Goal: Check status: Check status

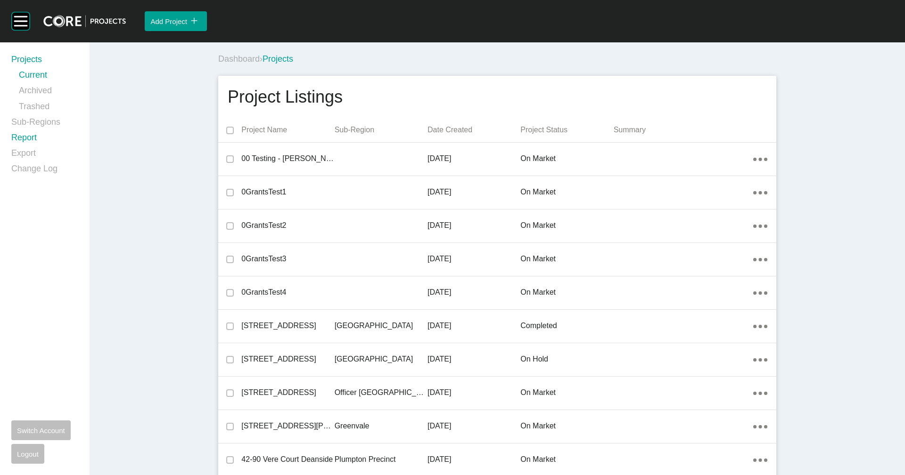
click at [32, 139] on link "Report" at bounding box center [44, 140] width 67 height 16
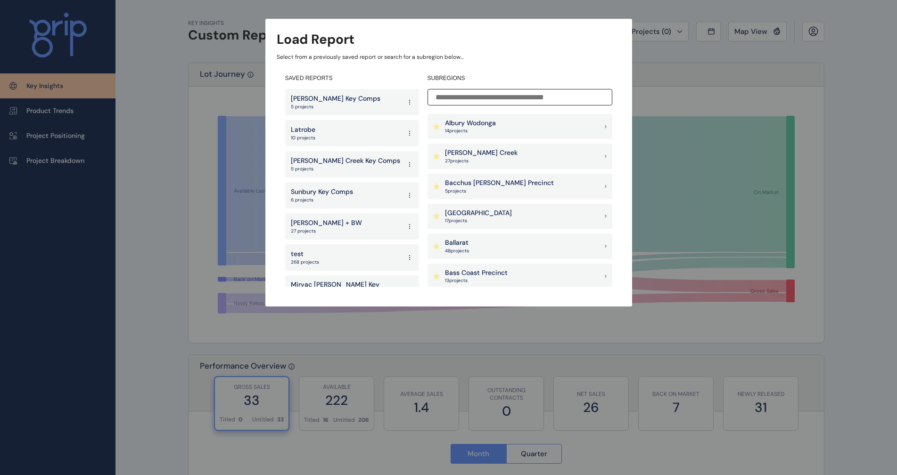
click at [463, 101] on input at bounding box center [519, 97] width 185 height 16
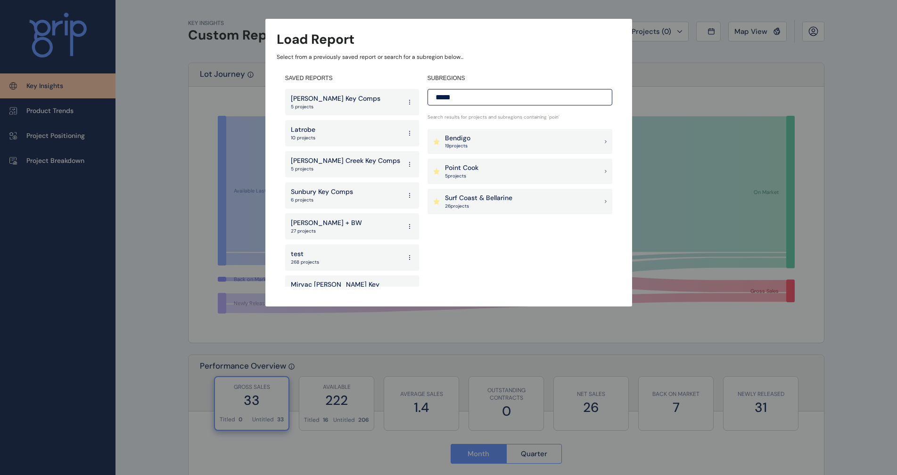
type input "*****"
click at [480, 166] on div "Point Cook 5 project s" at bounding box center [519, 171] width 185 height 25
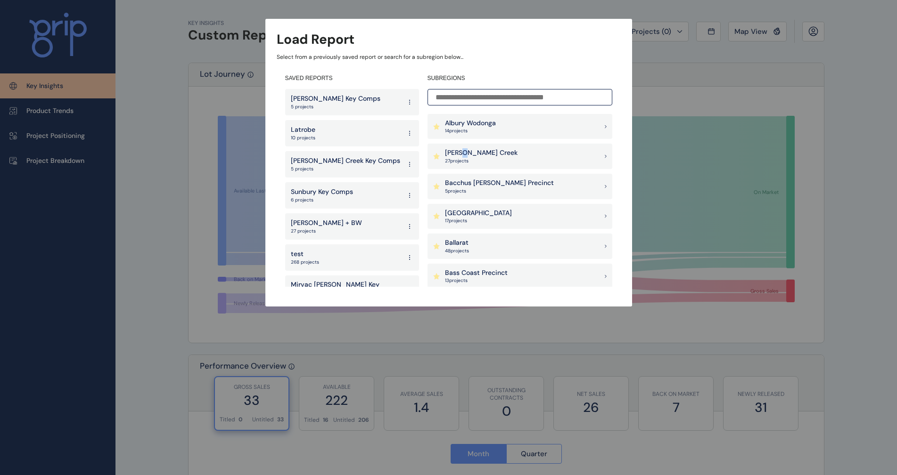
drag, startPoint x: 465, startPoint y: 153, endPoint x: 532, endPoint y: 109, distance: 79.3
click at [466, 152] on p "[PERSON_NAME] Creek" at bounding box center [481, 152] width 73 height 9
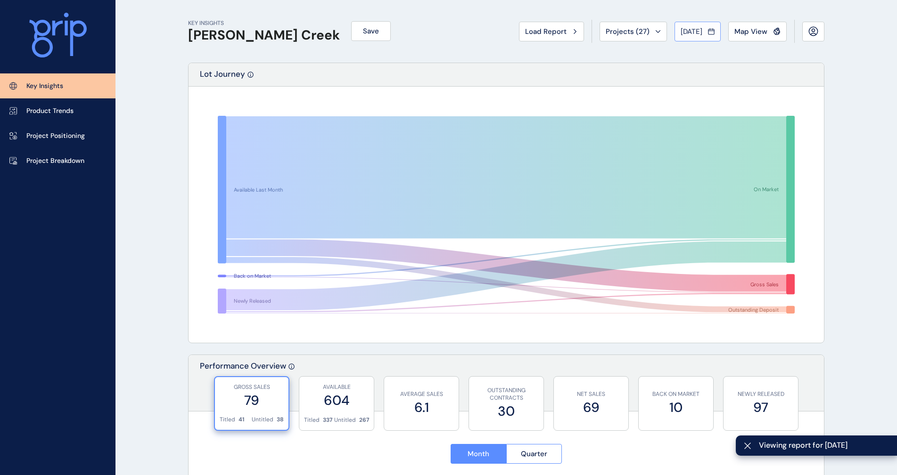
click at [697, 34] on span "Jul 2025" at bounding box center [691, 31] width 22 height 9
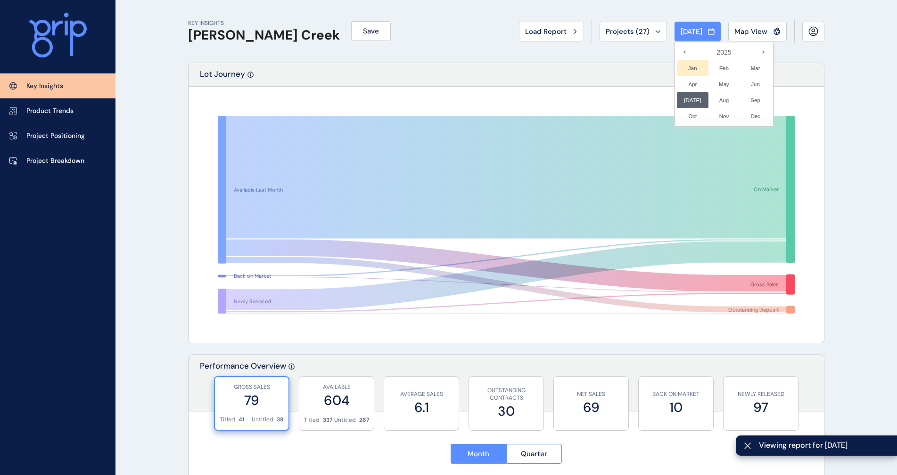
click at [683, 64] on li "Jan No report is available for this period. New months are usually published 5 …" at bounding box center [693, 68] width 32 height 16
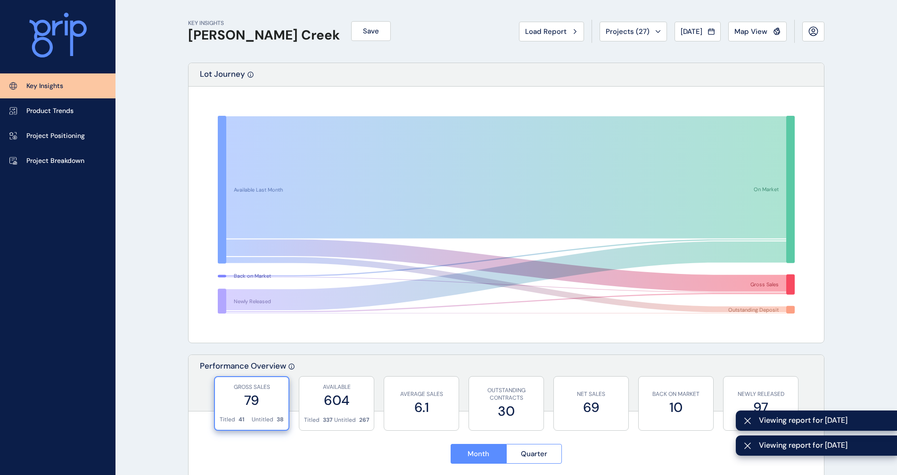
click at [632, 66] on div "Lot Journey" at bounding box center [506, 75] width 635 height 24
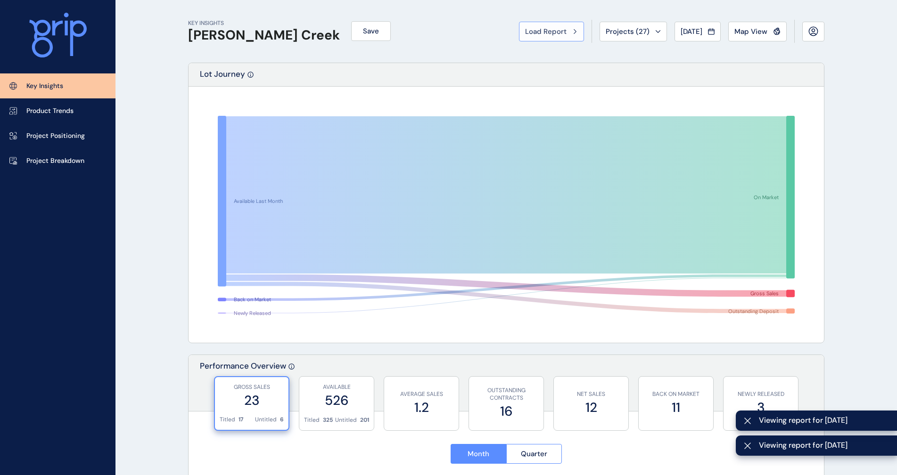
click at [548, 33] on span "Load Report" at bounding box center [545, 31] width 41 height 9
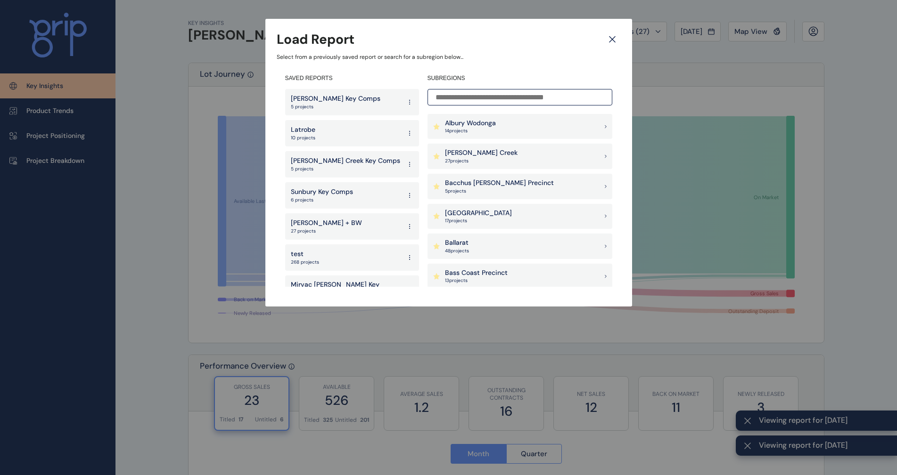
drag, startPoint x: 496, startPoint y: 100, endPoint x: 491, endPoint y: 102, distance: 5.4
click at [496, 101] on input at bounding box center [519, 97] width 185 height 16
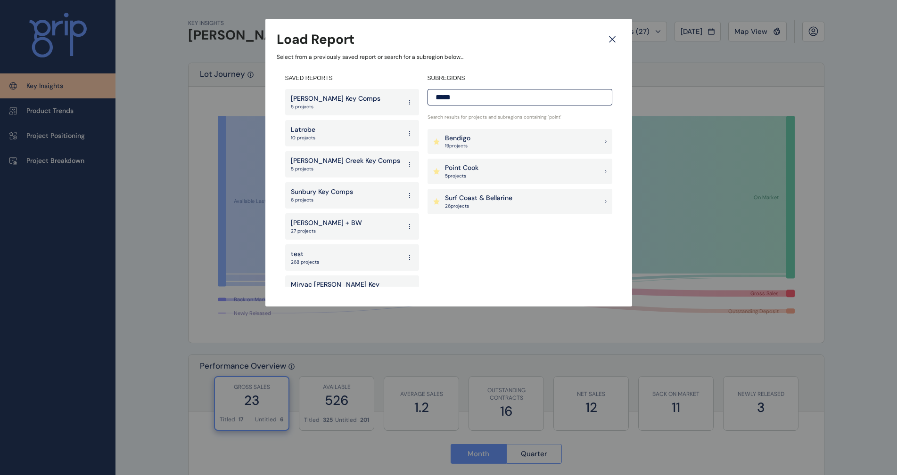
type input "*****"
click at [487, 168] on div "Point Cook 5 project s" at bounding box center [519, 171] width 185 height 25
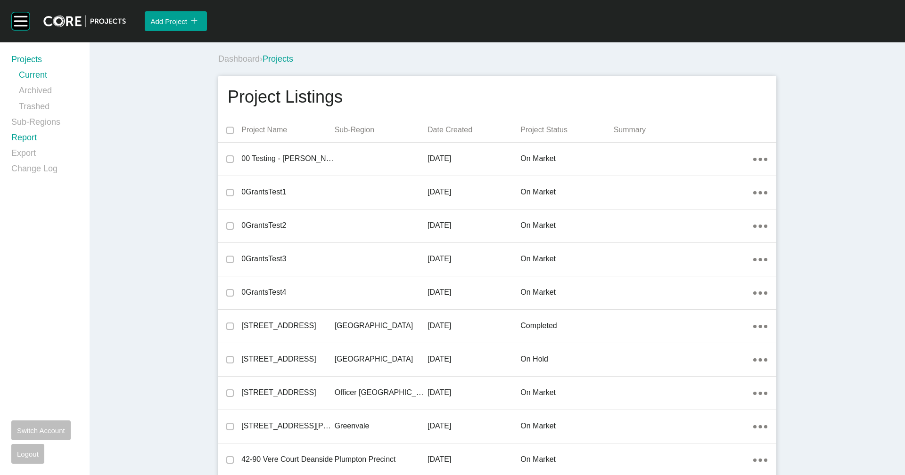
click at [36, 138] on link "Report" at bounding box center [44, 140] width 67 height 16
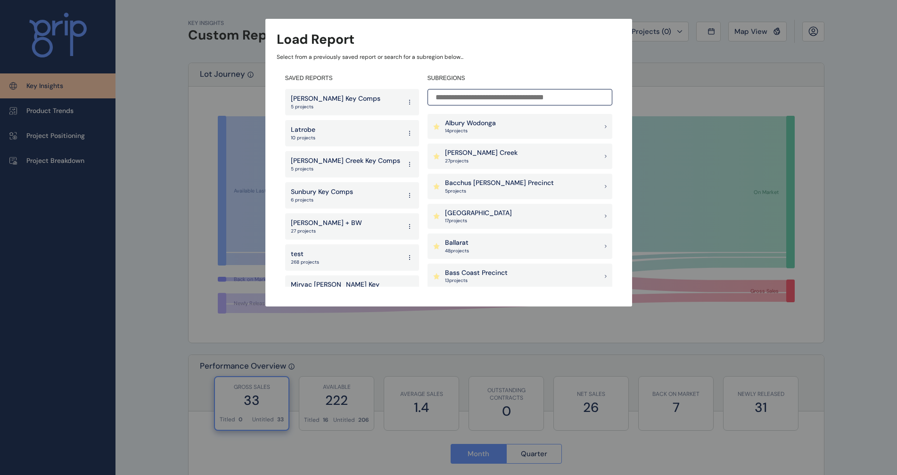
click at [473, 103] on input at bounding box center [519, 97] width 185 height 16
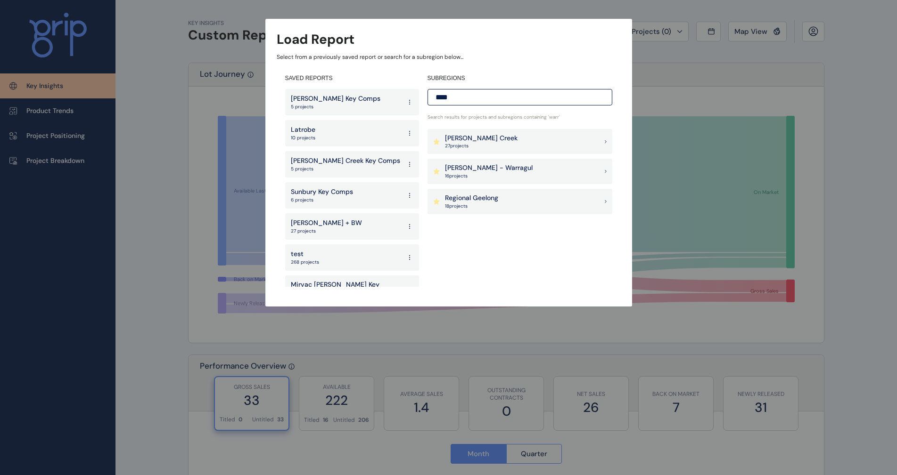
type input "*****"
drag, startPoint x: 466, startPoint y: 102, endPoint x: 406, endPoint y: 102, distance: 59.4
click at [407, 102] on div "SAVED REPORTS Clyde Key Comps 5 projects Latrobe 10 projects Armstrong Creek Ke…" at bounding box center [449, 180] width 344 height 229
type input "*****"
click at [484, 173] on div "Point Cook 5 project s" at bounding box center [519, 171] width 185 height 25
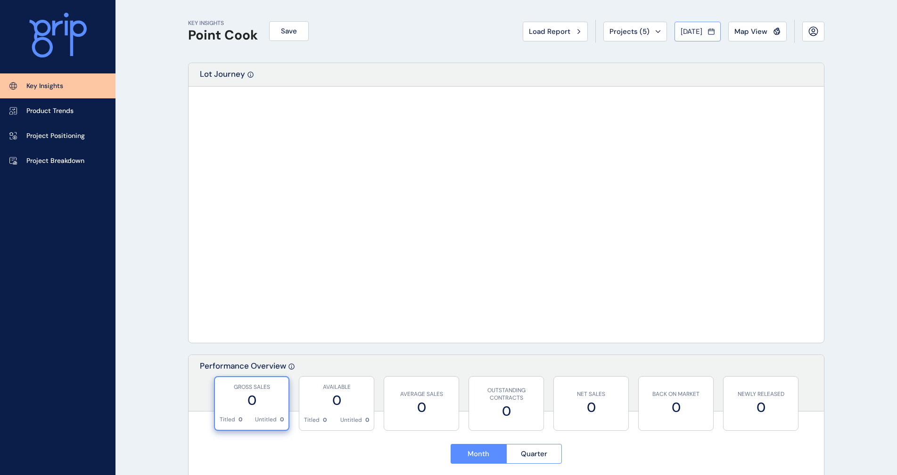
click at [691, 30] on span "Jul 2025" at bounding box center [691, 31] width 22 height 9
click at [375, 35] on div at bounding box center [448, 237] width 897 height 475
